Goal: Transaction & Acquisition: Purchase product/service

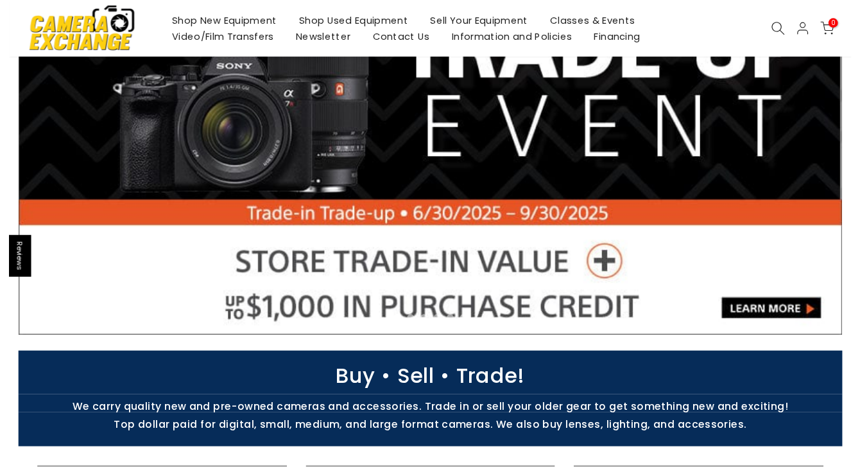
scroll to position [342, 0]
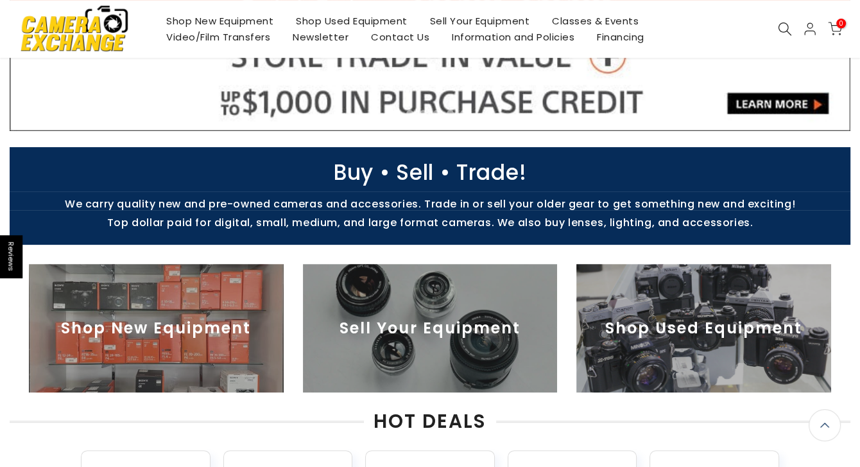
click at [728, 304] on img at bounding box center [704, 328] width 255 height 128
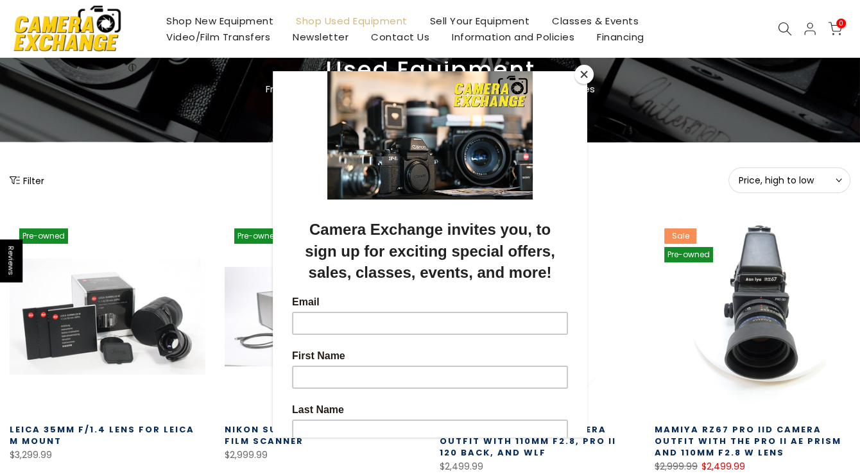
scroll to position [257, 0]
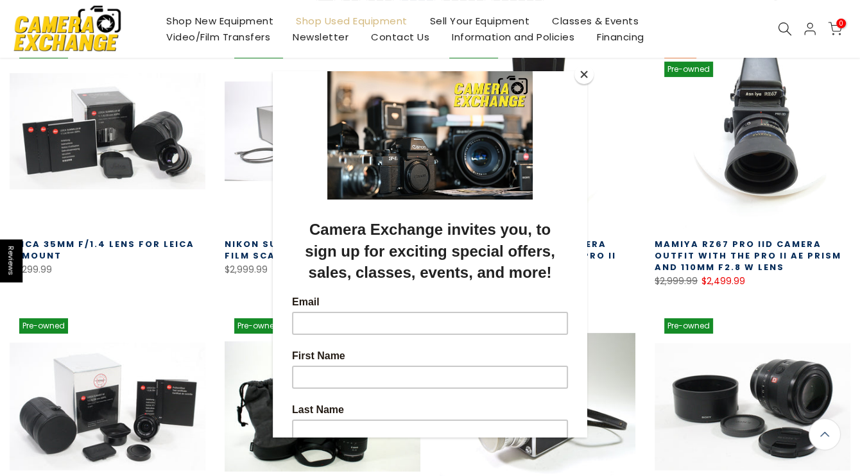
click at [584, 74] on button "Close" at bounding box center [584, 74] width 19 height 19
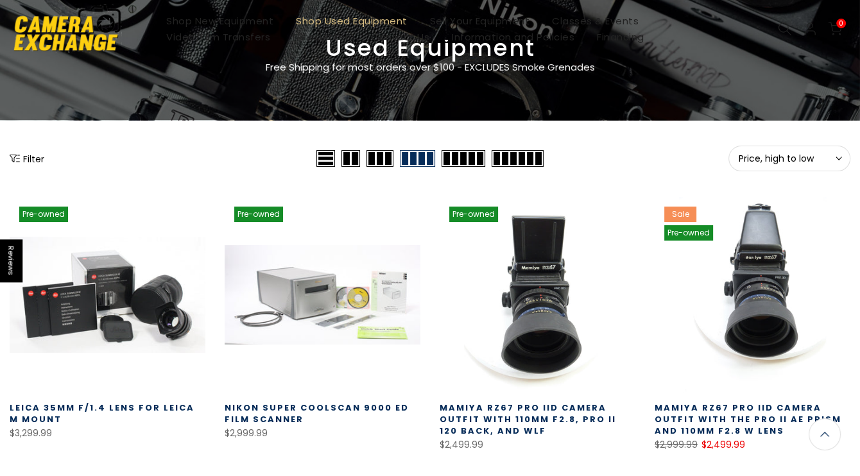
scroll to position [0, 0]
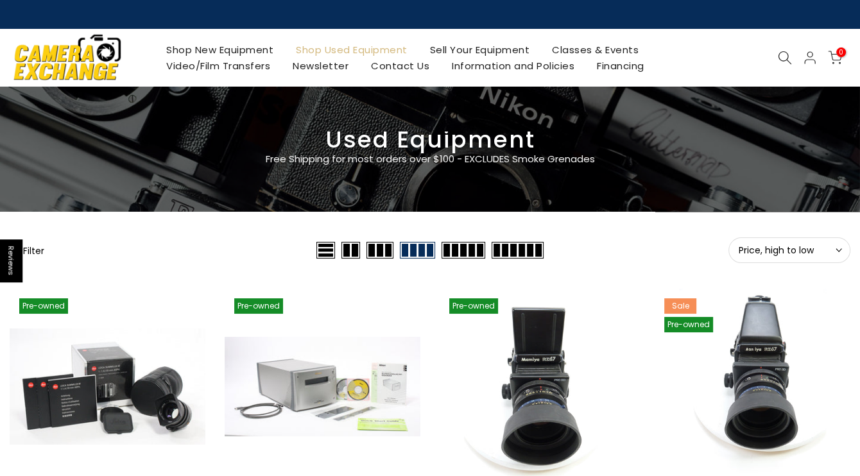
click at [40, 252] on button "Filter" at bounding box center [27, 250] width 35 height 13
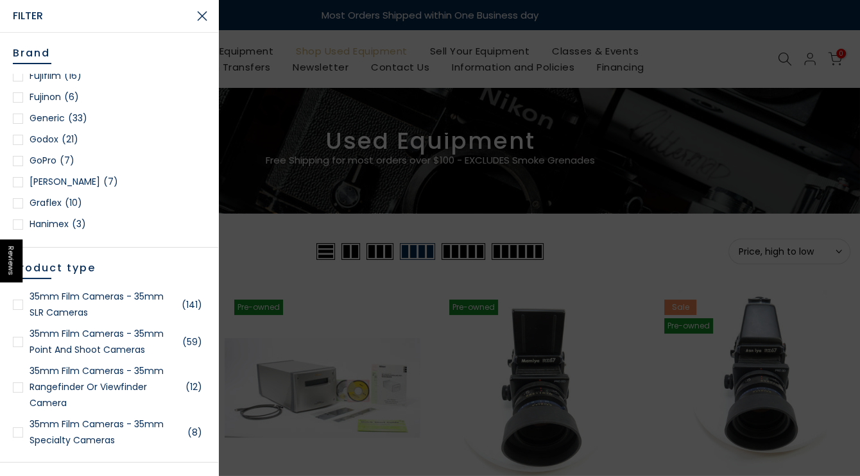
scroll to position [684, 0]
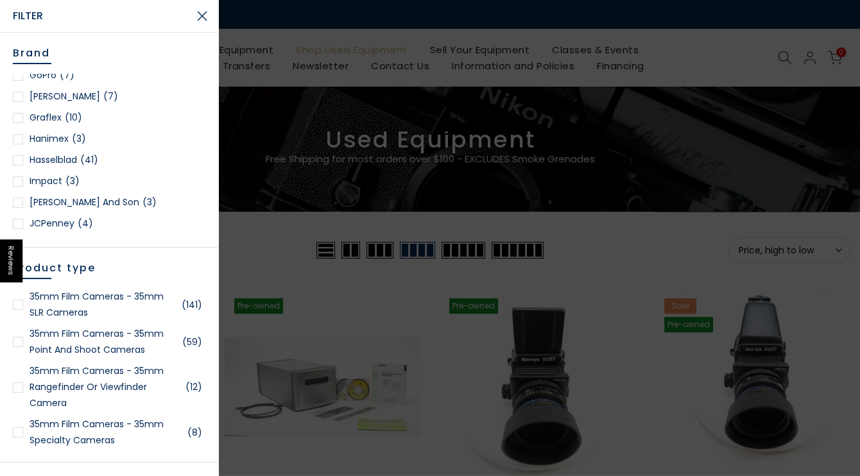
click at [20, 159] on div at bounding box center [18, 160] width 10 height 10
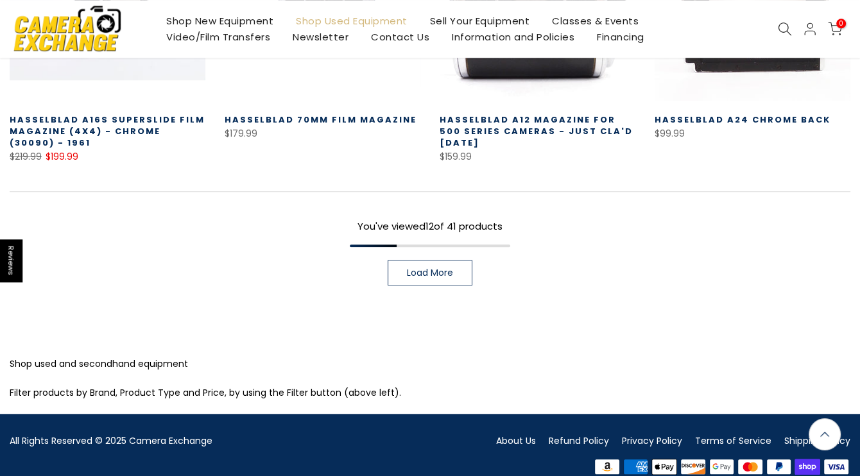
scroll to position [996, 0]
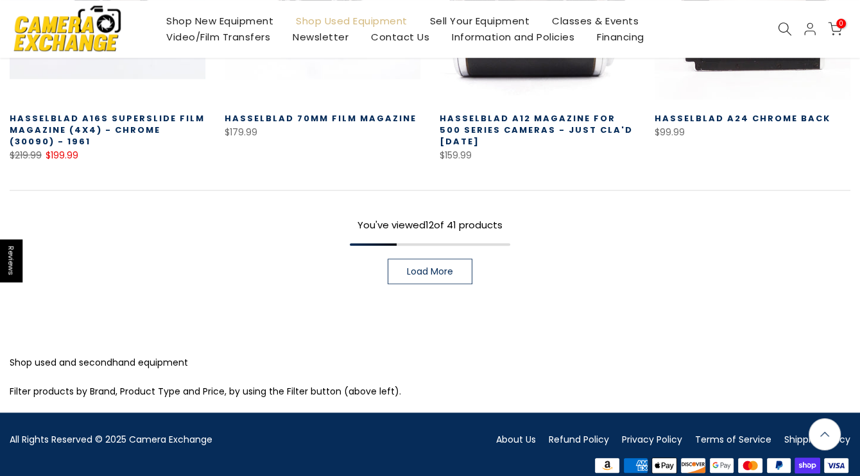
click at [417, 267] on span "Load More" at bounding box center [430, 271] width 46 height 9
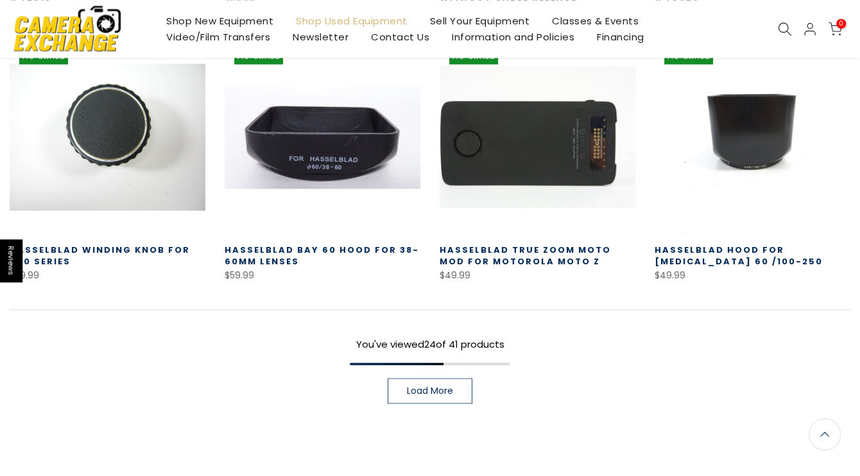
scroll to position [1681, 0]
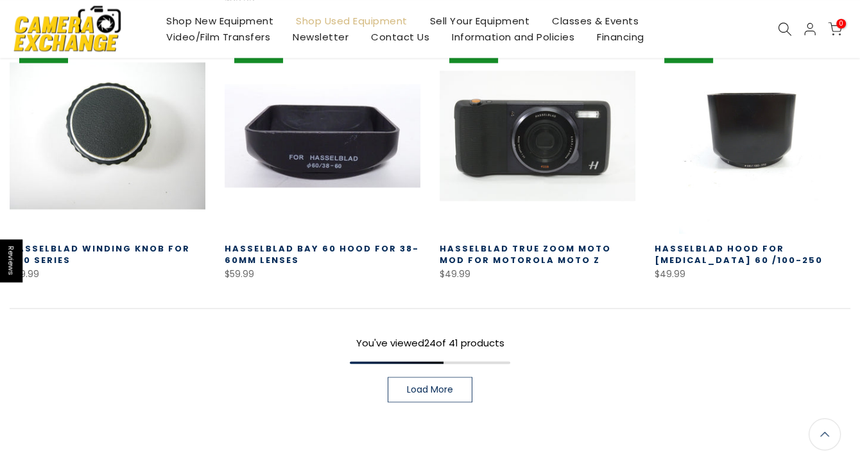
click at [428, 385] on span "Load More" at bounding box center [430, 389] width 46 height 9
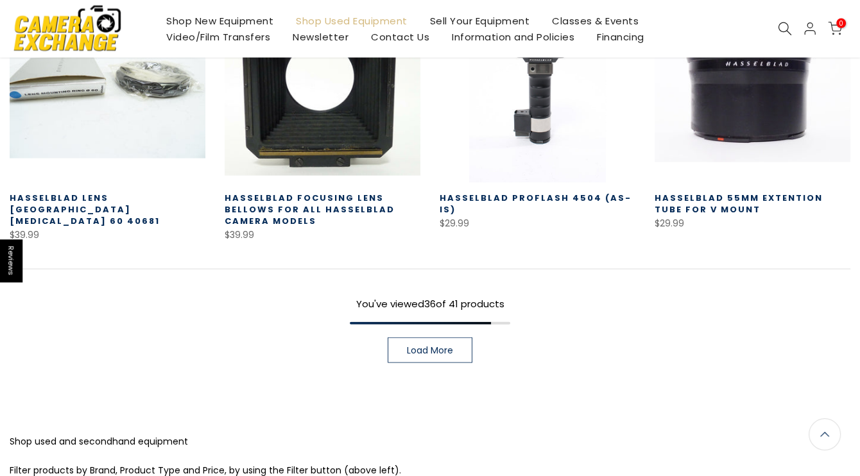
scroll to position [2537, 0]
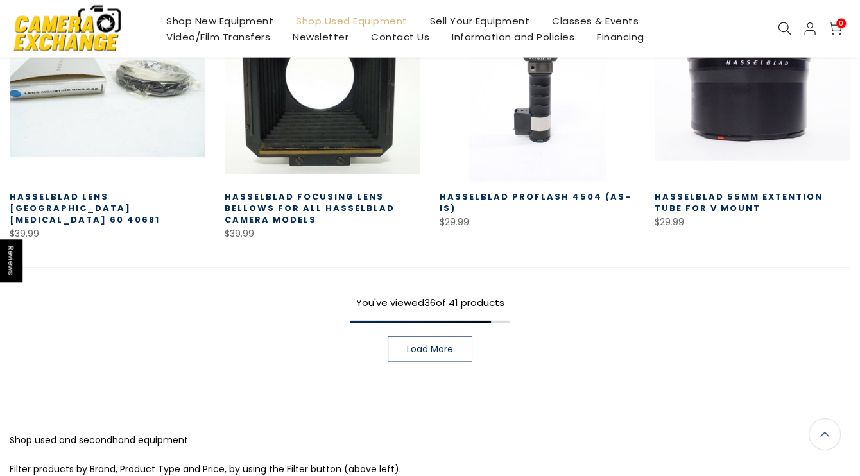
click at [433, 345] on span "Load More" at bounding box center [430, 349] width 46 height 9
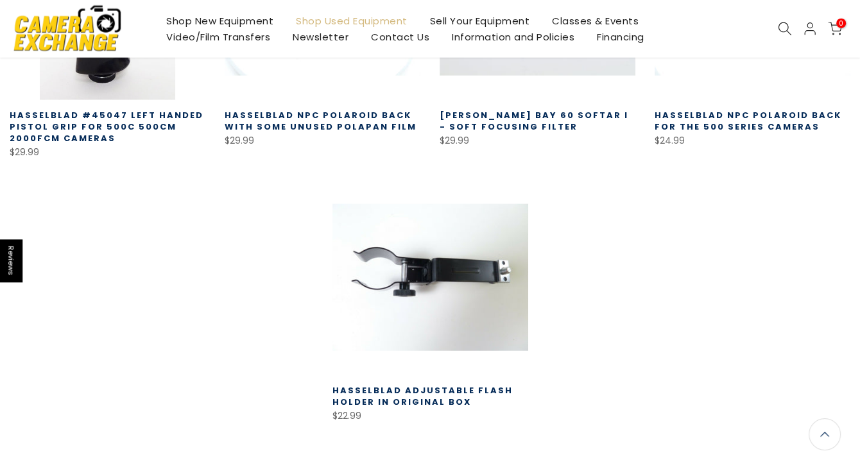
scroll to position [2536, 0]
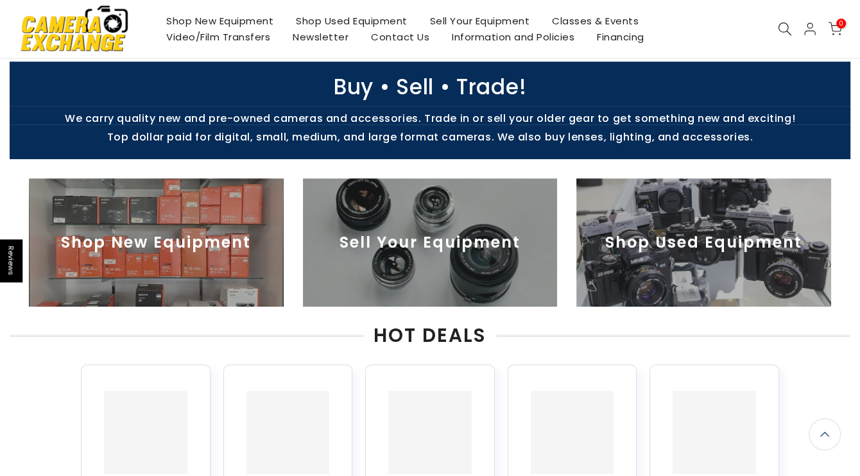
scroll to position [428, 0]
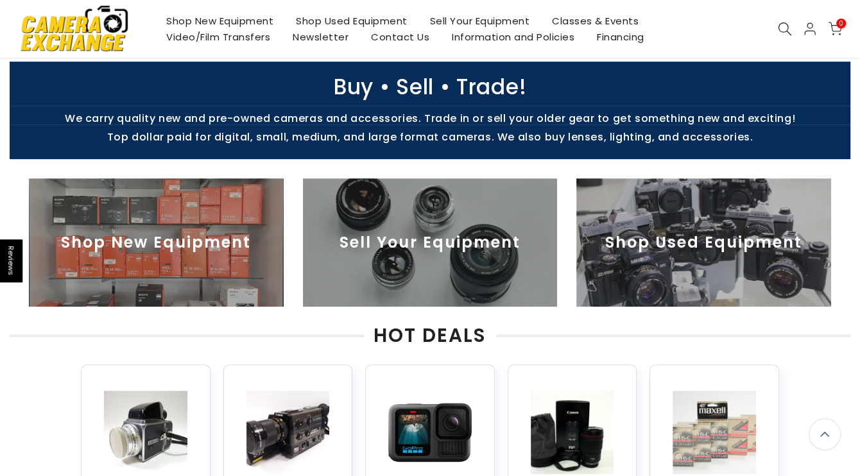
click at [620, 243] on img at bounding box center [704, 242] width 255 height 128
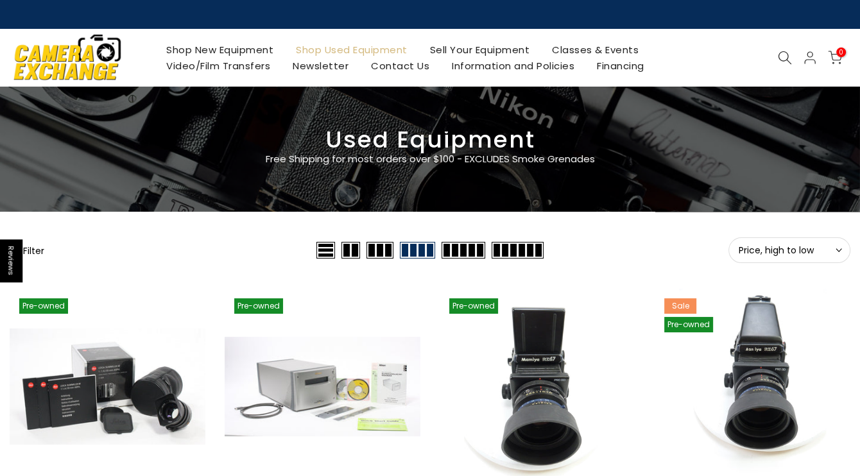
click at [31, 248] on button "Filter" at bounding box center [27, 250] width 35 height 13
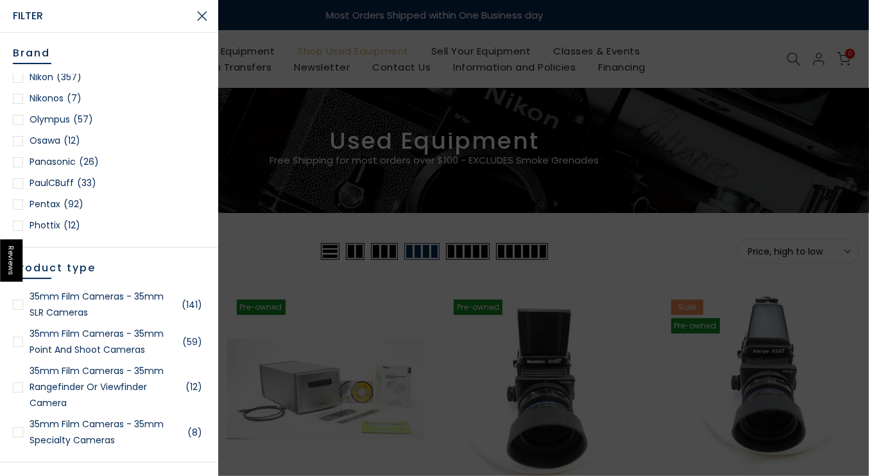
scroll to position [1198, 0]
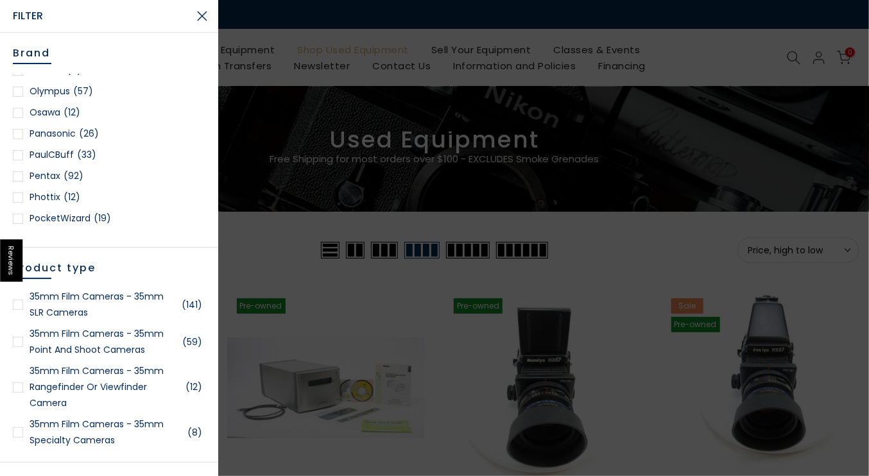
click at [21, 88] on div at bounding box center [18, 92] width 10 height 10
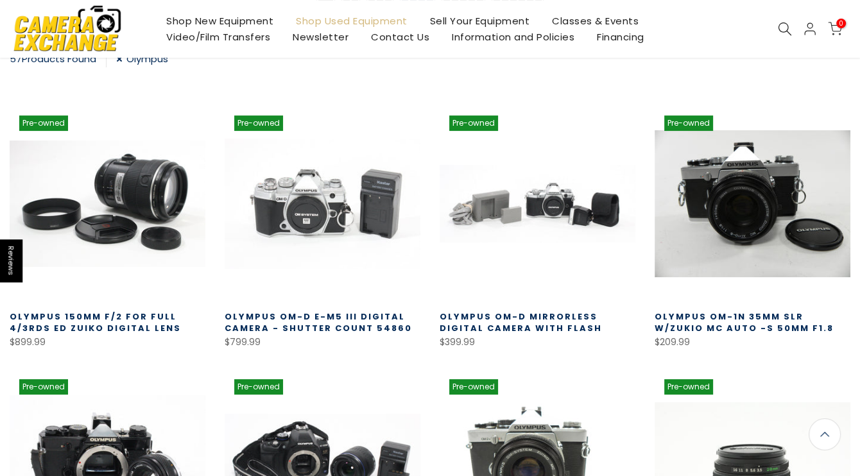
scroll to position [243, 0]
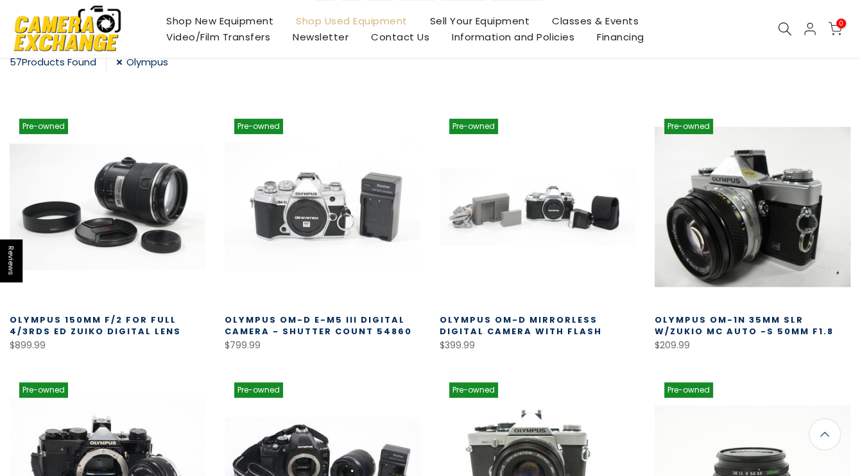
click at [722, 184] on link at bounding box center [753, 207] width 196 height 196
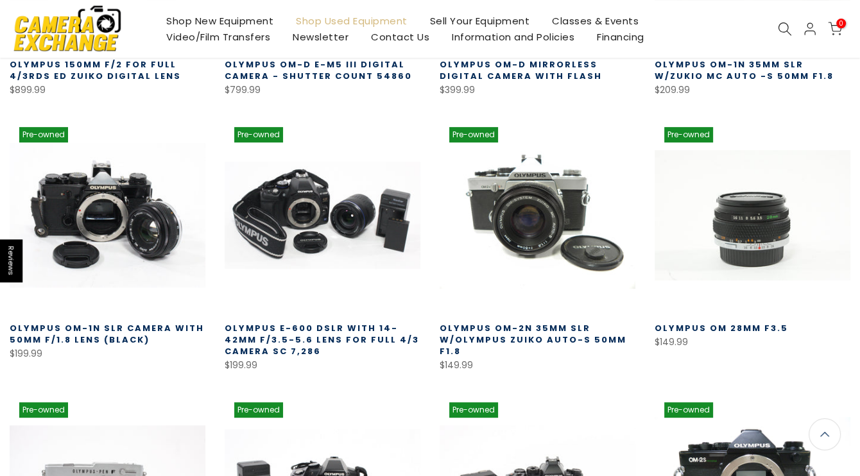
scroll to position [500, 0]
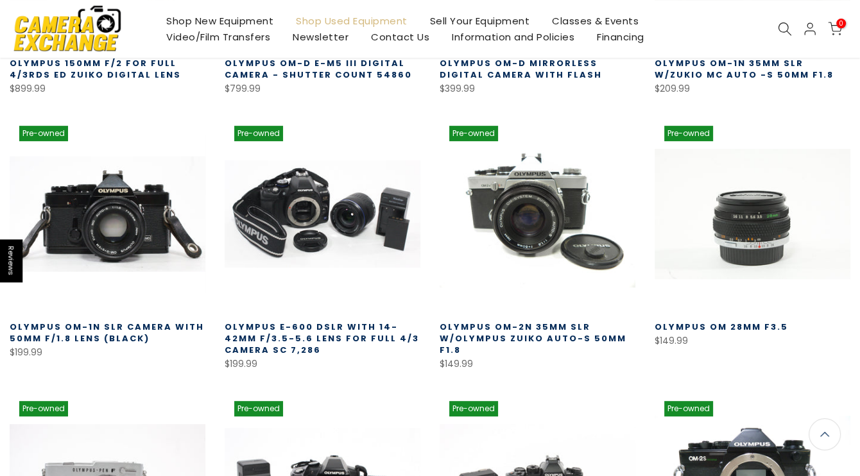
click at [114, 220] on link at bounding box center [108, 214] width 196 height 196
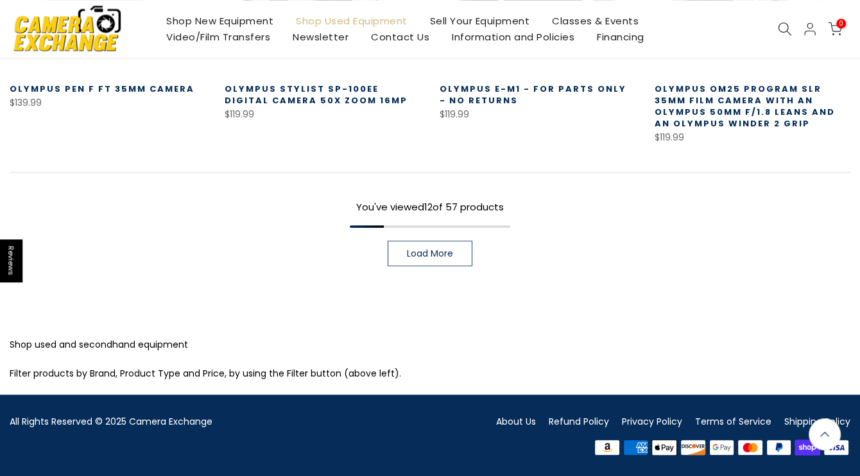
scroll to position [1013, 0]
click at [446, 256] on span "Load More" at bounding box center [430, 253] width 46 height 9
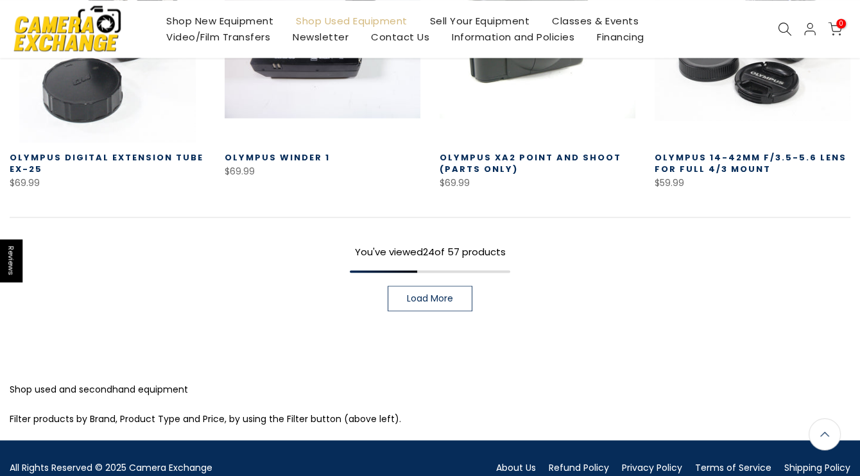
scroll to position [1785, 0]
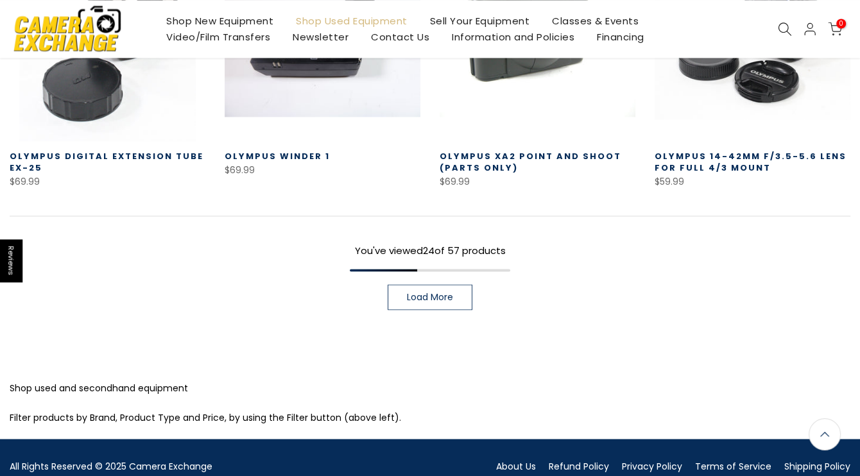
click at [453, 295] on link "Load More" at bounding box center [430, 297] width 85 height 26
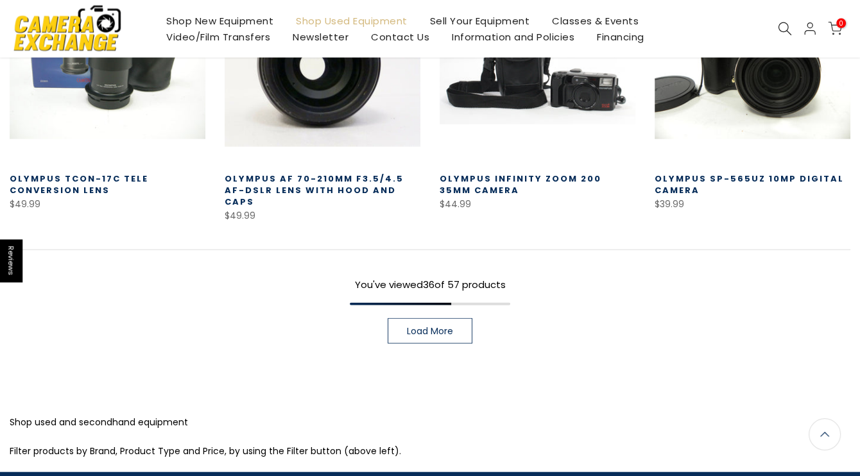
scroll to position [2555, 0]
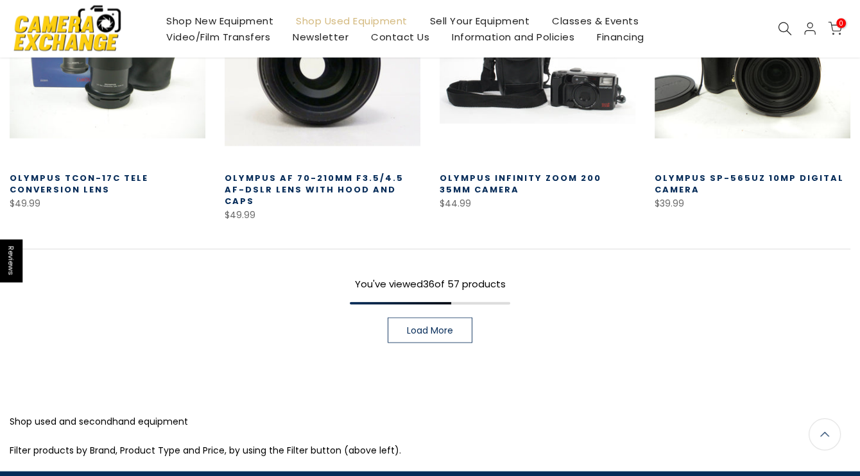
click at [442, 326] on span "Load More" at bounding box center [430, 330] width 46 height 9
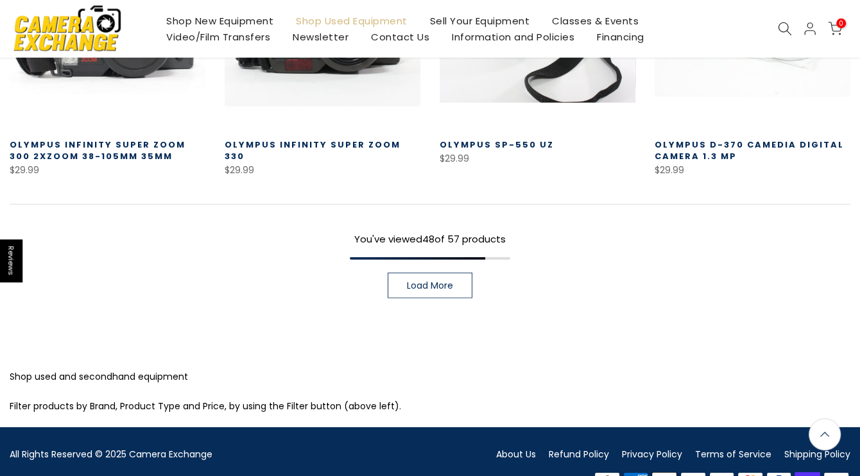
scroll to position [3411, 0]
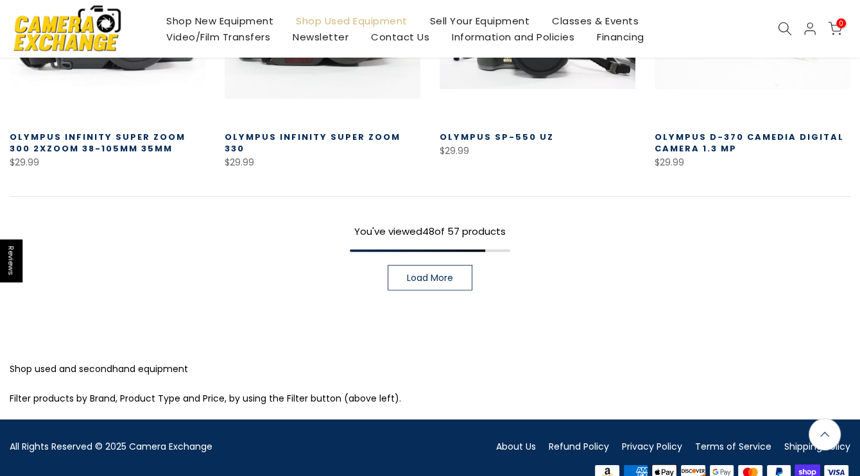
click at [458, 267] on link "Load More" at bounding box center [430, 278] width 85 height 26
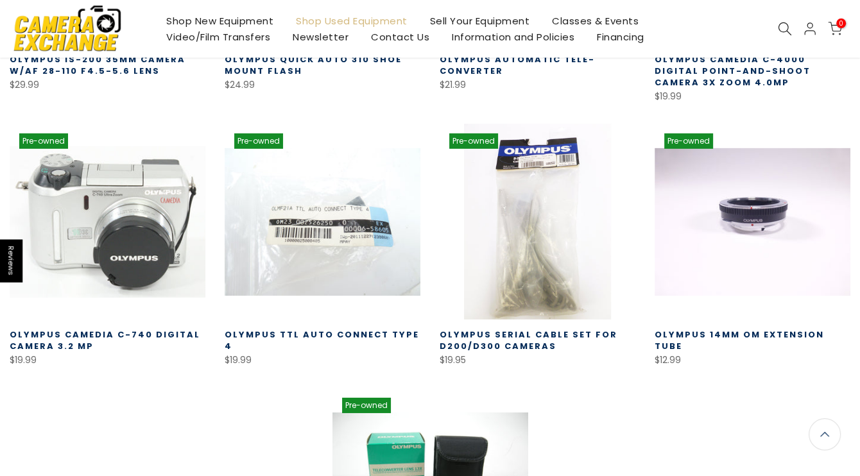
scroll to position [3754, 0]
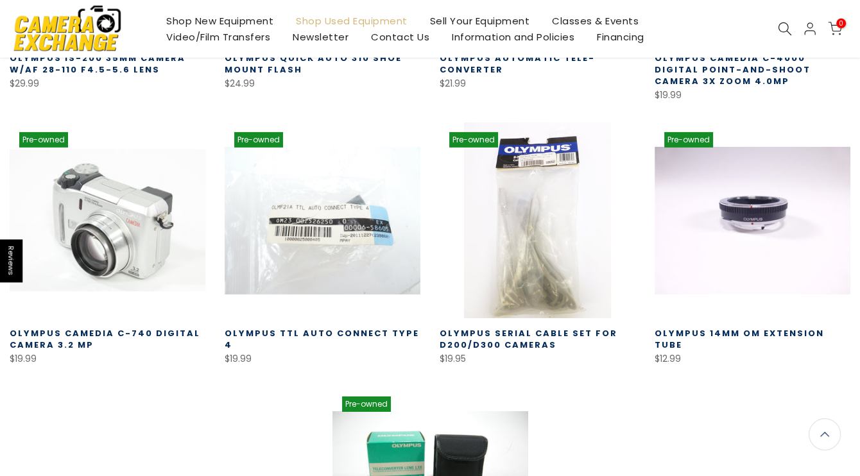
click at [132, 218] on link at bounding box center [108, 221] width 196 height 196
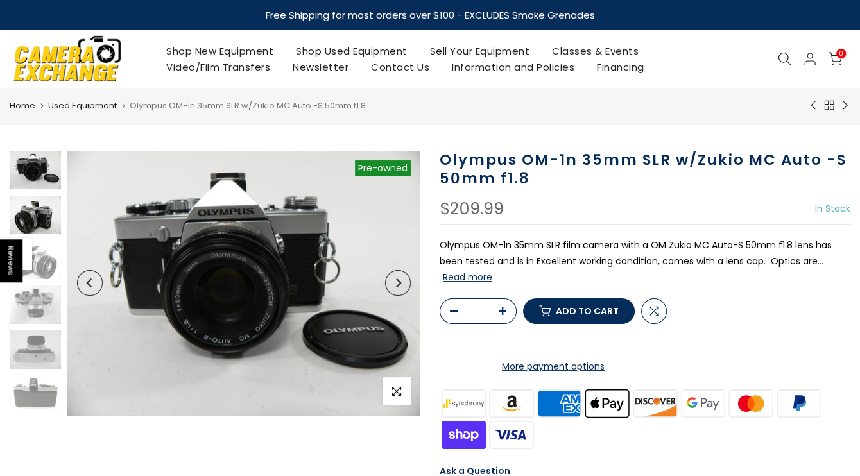
click at [39, 223] on img at bounding box center [35, 215] width 51 height 39
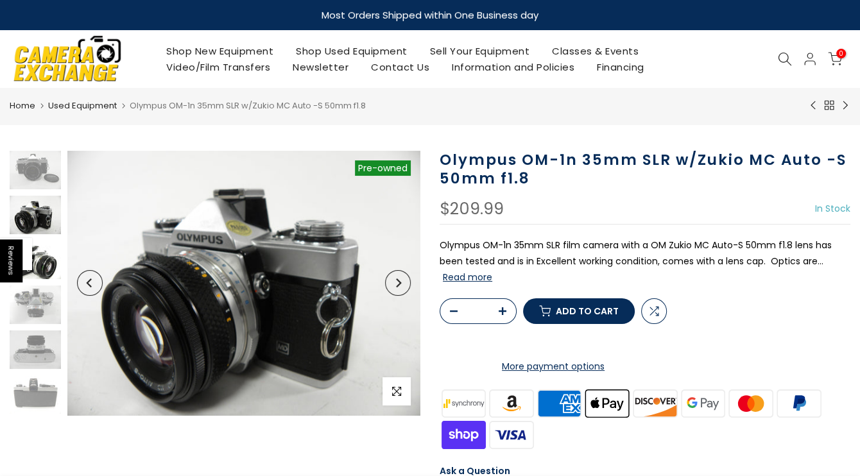
click at [37, 269] on img at bounding box center [35, 260] width 51 height 39
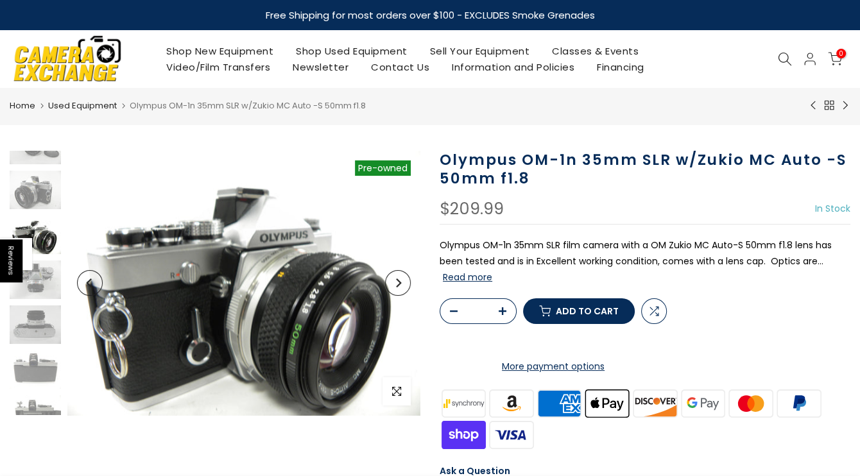
click at [43, 209] on div at bounding box center [35, 280] width 55 height 308
click at [44, 196] on img at bounding box center [35, 190] width 51 height 39
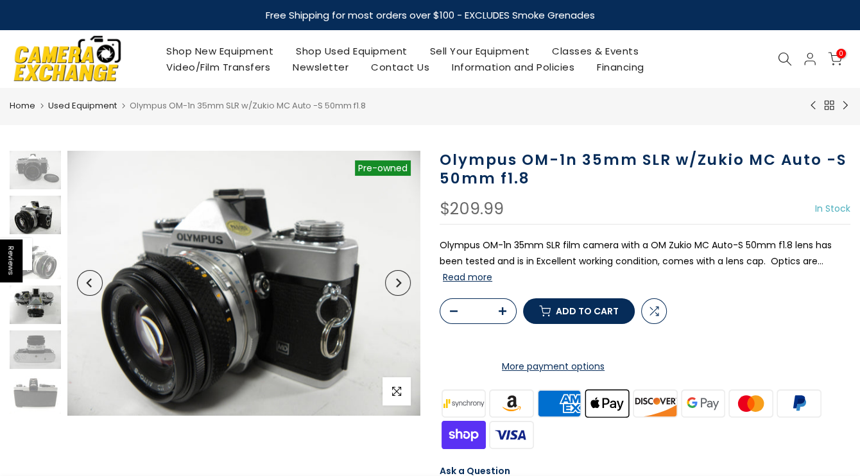
click at [39, 312] on img at bounding box center [35, 305] width 51 height 39
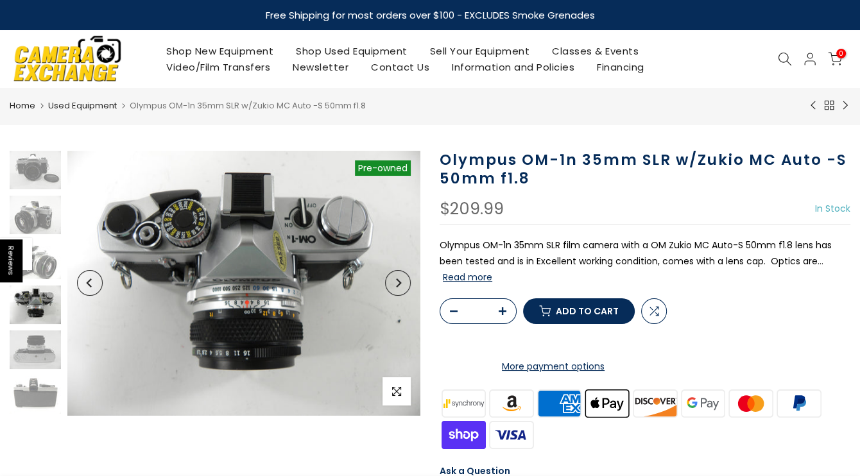
scroll to position [42, 0]
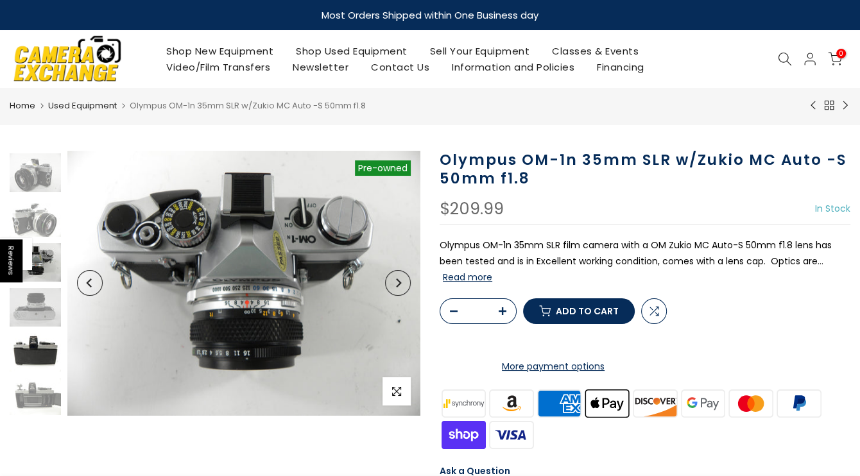
click at [35, 354] on img at bounding box center [35, 352] width 51 height 39
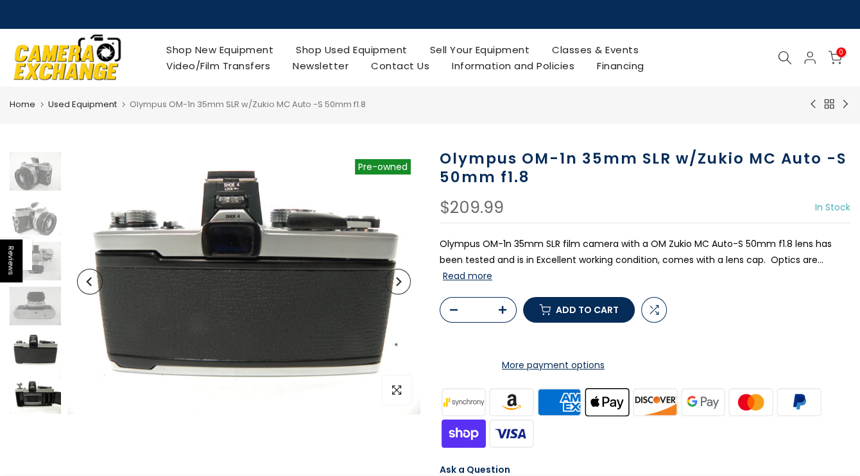
click at [19, 393] on img at bounding box center [35, 396] width 51 height 39
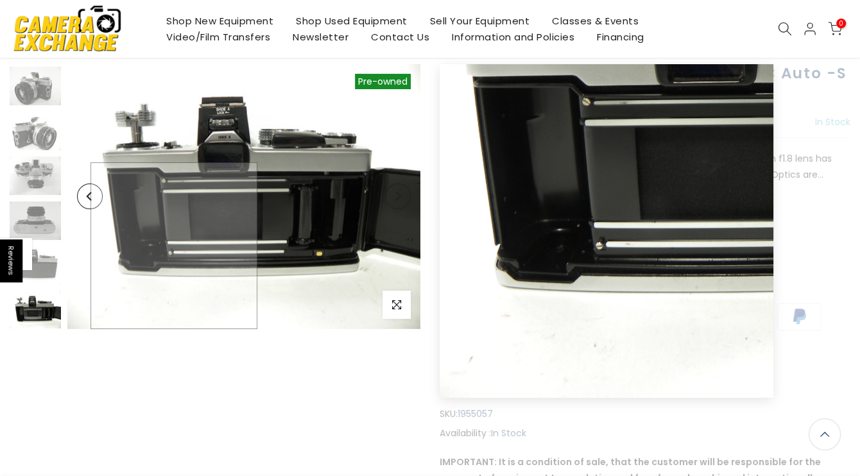
scroll to position [0, 0]
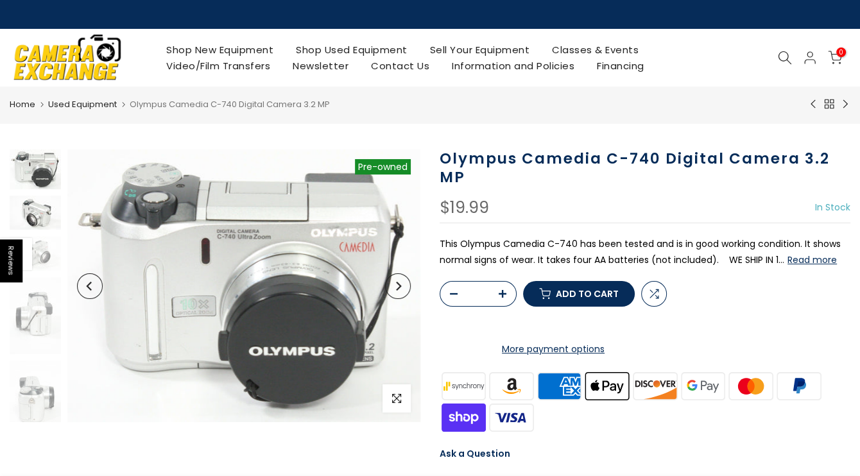
click at [44, 223] on img at bounding box center [35, 213] width 51 height 34
